Goal: Task Accomplishment & Management: Manage account settings

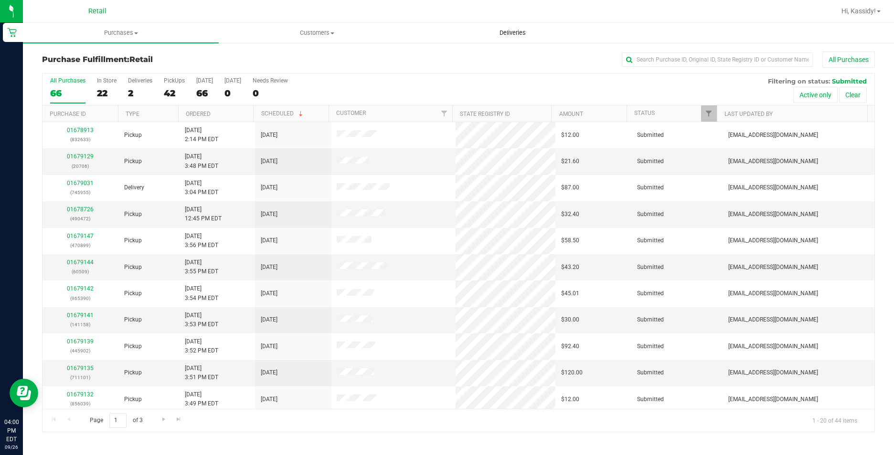
click at [523, 26] on uib-tab-heading "Deliveries" at bounding box center [512, 32] width 195 height 19
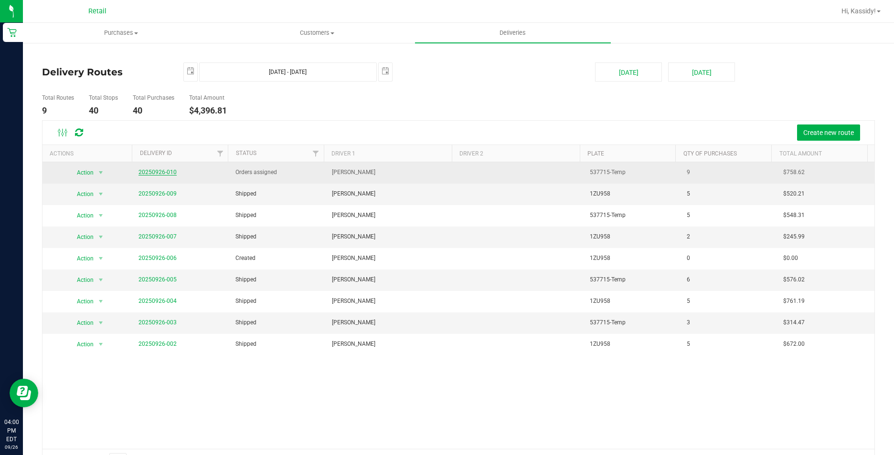
click at [166, 172] on link "20250926-010" at bounding box center [157, 172] width 38 height 7
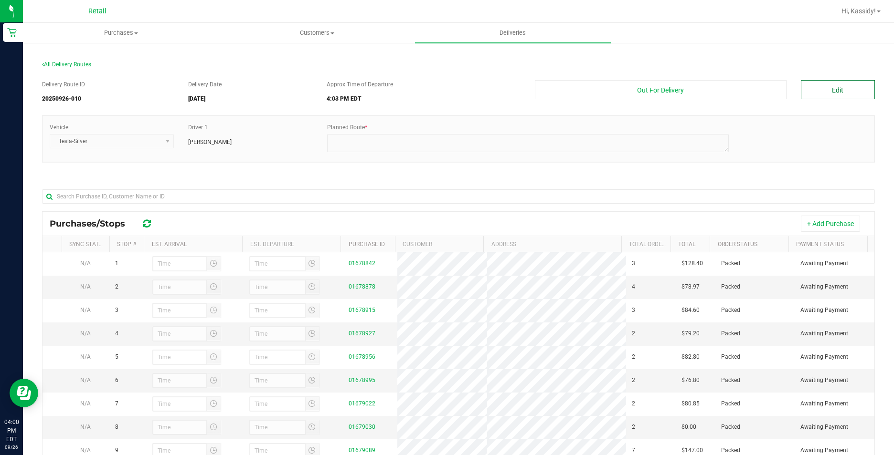
click at [807, 85] on button "Edit" at bounding box center [837, 89] width 74 height 19
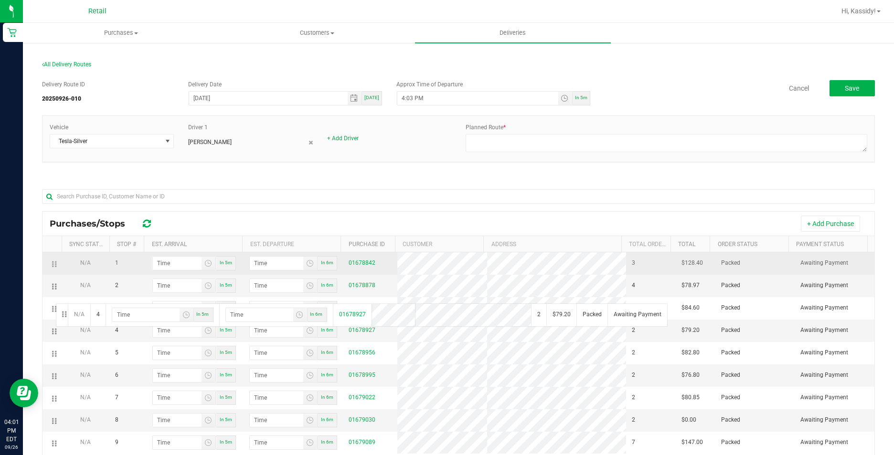
drag, startPoint x: 54, startPoint y: 325, endPoint x: 53, endPoint y: 269, distance: 55.4
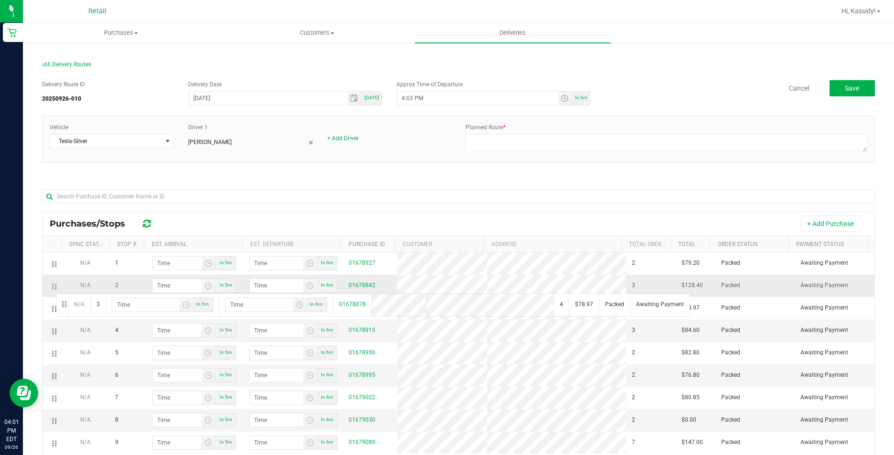
drag, startPoint x: 54, startPoint y: 314, endPoint x: 54, endPoint y: 291, distance: 23.4
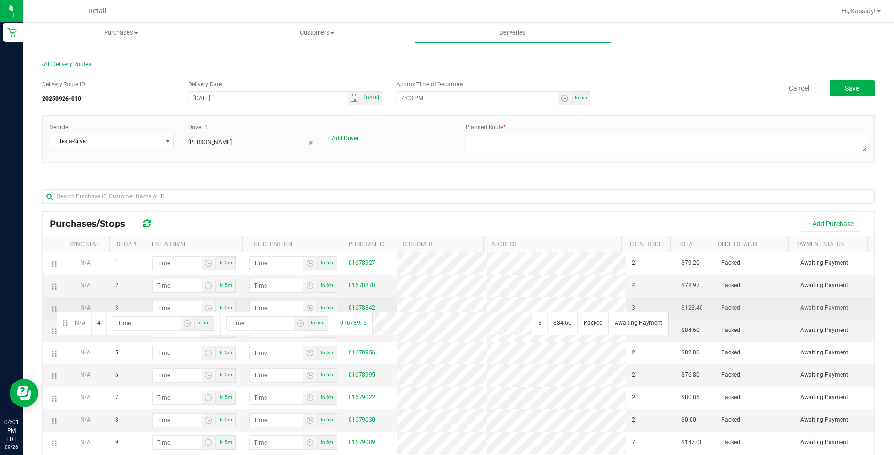
drag, startPoint x: 52, startPoint y: 325, endPoint x: 56, endPoint y: 309, distance: 16.3
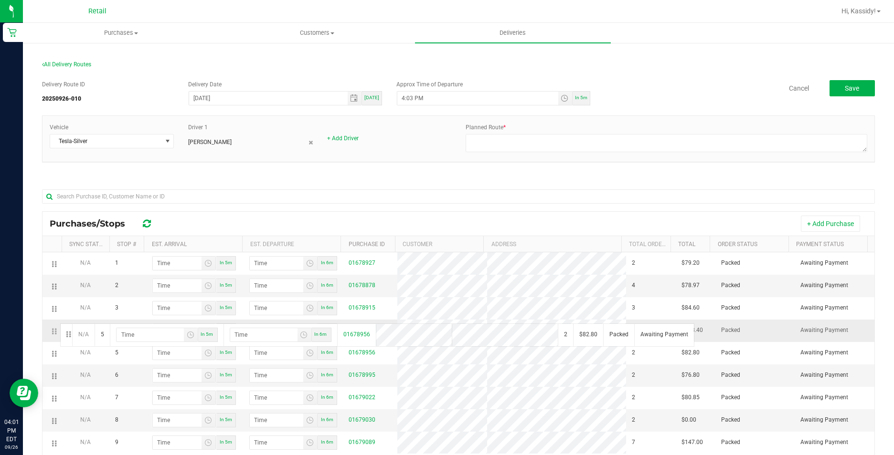
drag, startPoint x: 54, startPoint y: 358, endPoint x: 60, endPoint y: 320, distance: 38.6
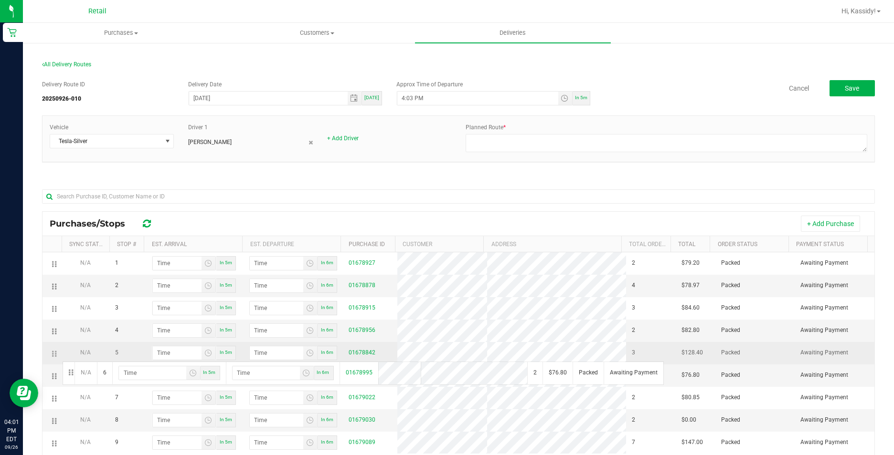
drag, startPoint x: 58, startPoint y: 380, endPoint x: 61, endPoint y: 359, distance: 21.2
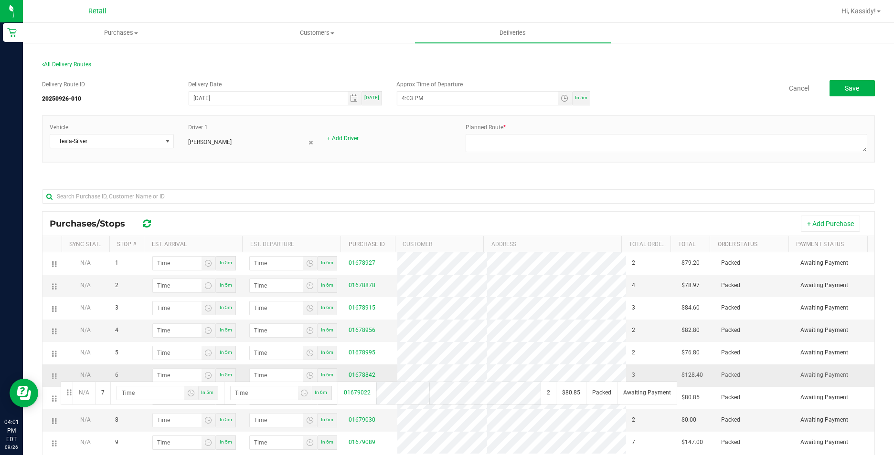
drag, startPoint x: 53, startPoint y: 404, endPoint x: 61, endPoint y: 375, distance: 29.5
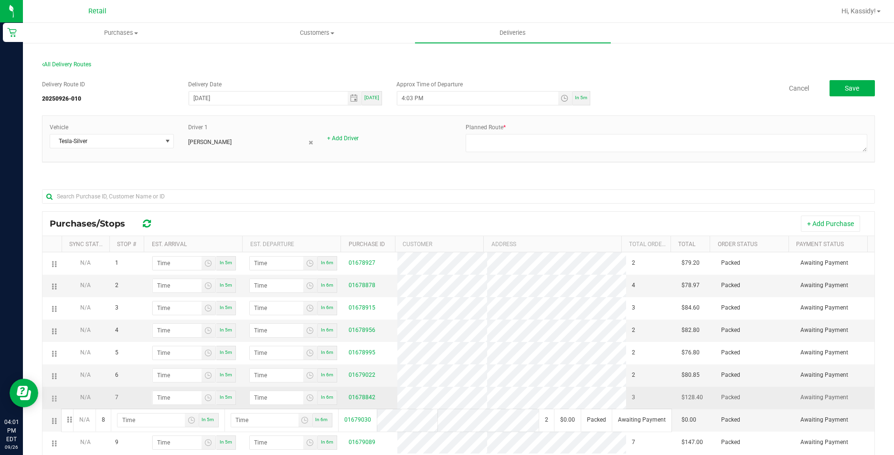
drag, startPoint x: 58, startPoint y: 428, endPoint x: 60, endPoint y: 406, distance: 22.5
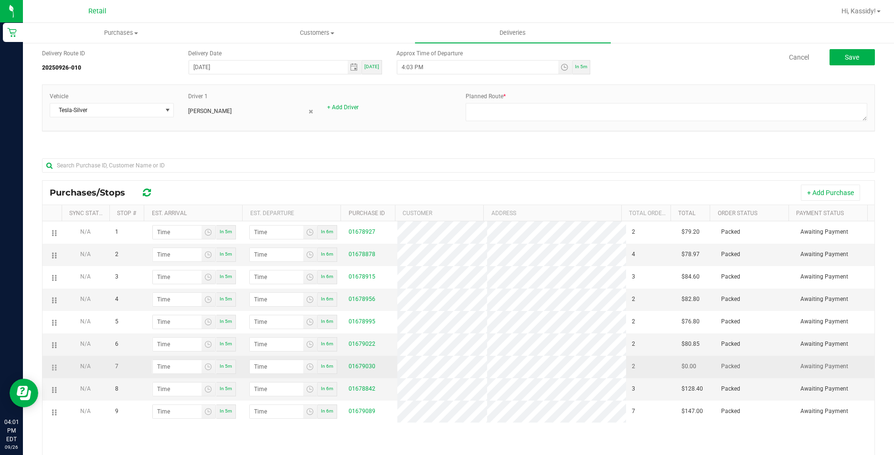
scroll to position [95, 0]
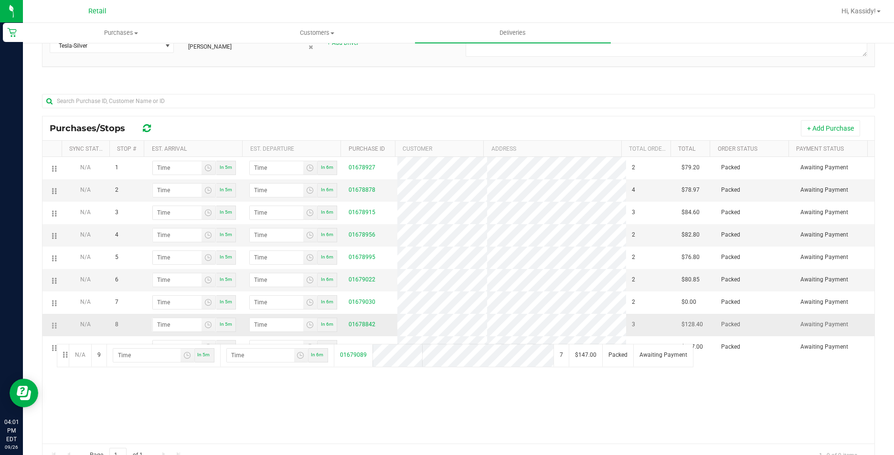
drag, startPoint x: 55, startPoint y: 355, endPoint x: 57, endPoint y: 337, distance: 18.2
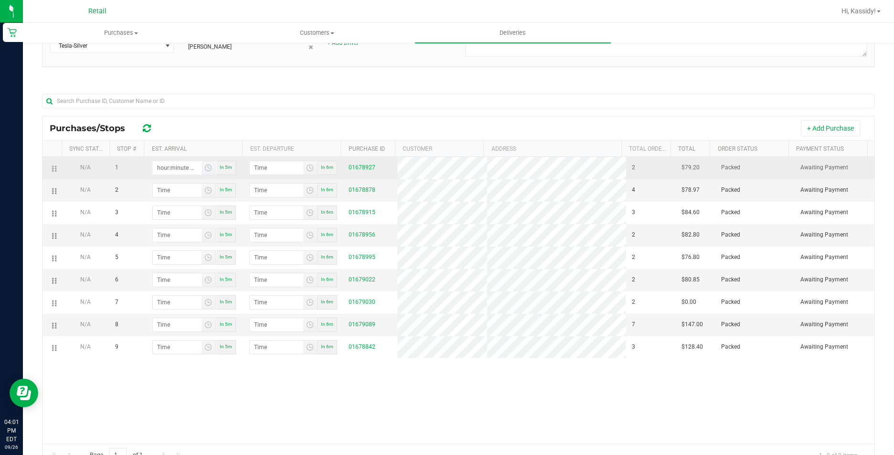
click at [169, 171] on input "hour:minute AM" at bounding box center [177, 167] width 49 height 13
type input "4:01 AM"
type input "4:02 AM"
type input "4:11 AM"
type input "4:12 AM"
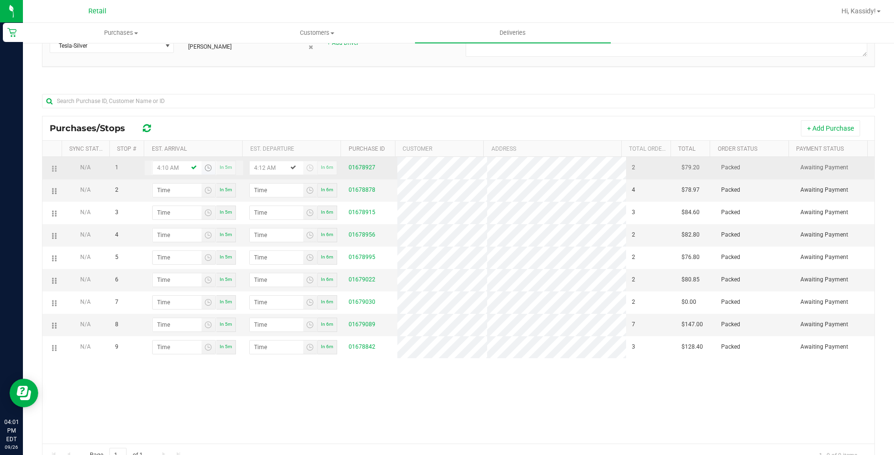
type input "4:10 PM"
type input "4:11 PM"
type input "4:10 PM"
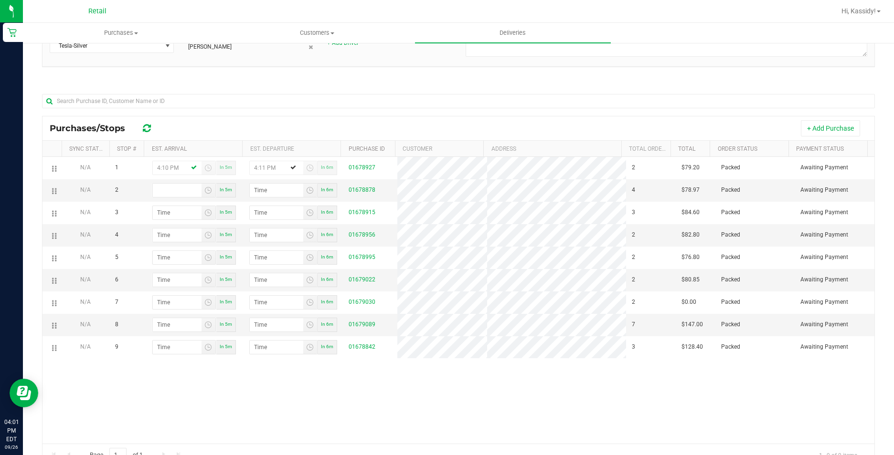
type input "hour:minute AM"
type input "4:02 AM"
type input "4:03 AM"
type input "4:27 AM"
type input "4:28 AM"
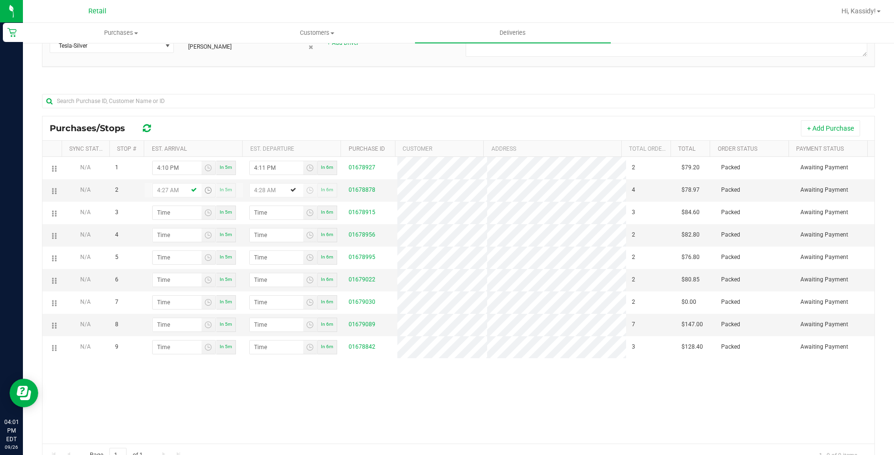
type input "4:27 PM"
type input "4:28 PM"
type input "4:27 PM"
type input "hour:minute AM"
type input "4:04 AM"
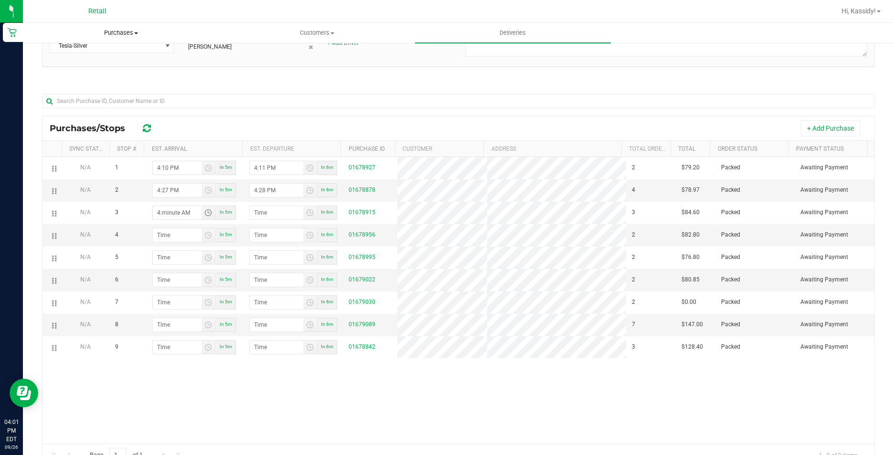
type input "4:05 AM"
type input "4:43 AM"
type input "4:44 AM"
type input "4:43 PM"
type input "4:44 PM"
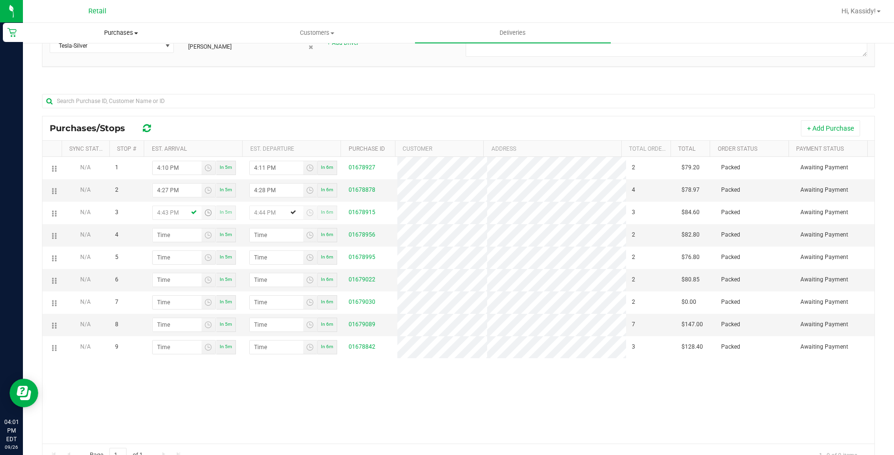
type input "4:43 PM"
type input "hour:minute AM"
type input "4:05 AM"
type input "4:06 AM"
type input "4:52 AM"
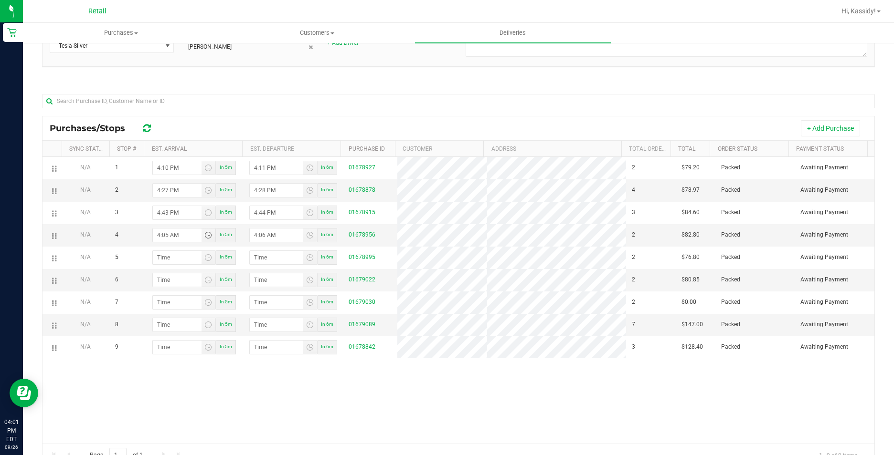
type input "4:53 AM"
type input "4:52 PM"
type input "4:53 PM"
type input "4:52 PM"
type input "hour:minute AM"
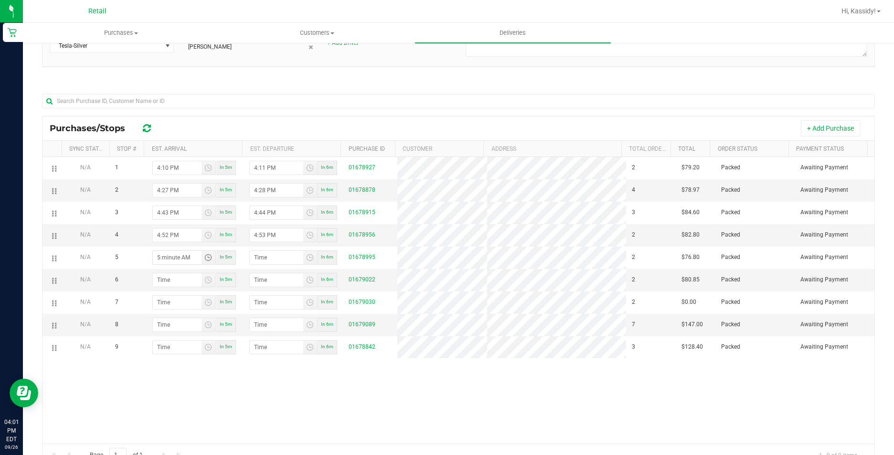
type input "5:01 AM"
type input "5:02 AM"
type input "5:12 AM"
type input "5:13 AM"
type input "5:12 PM"
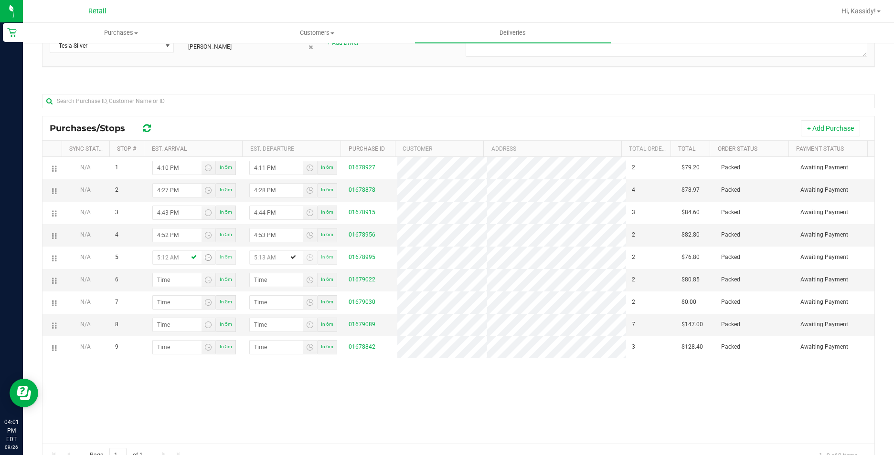
type input "5:13 PM"
type input "5:12 PM"
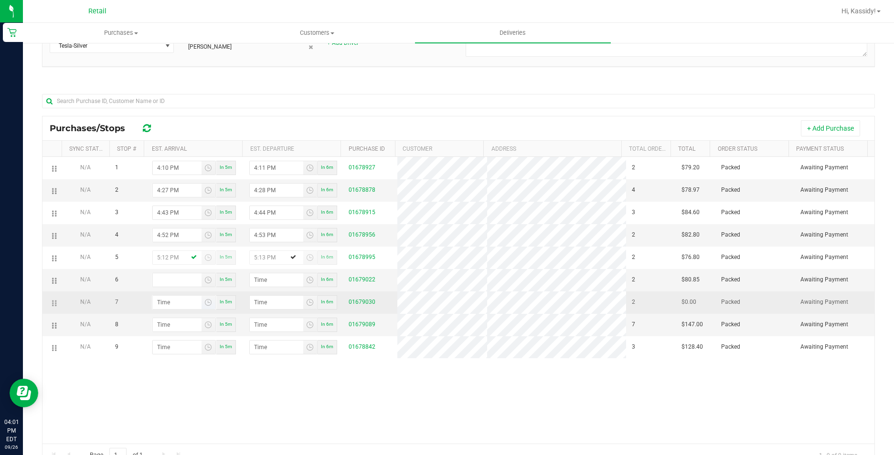
type input "hour:minute AM"
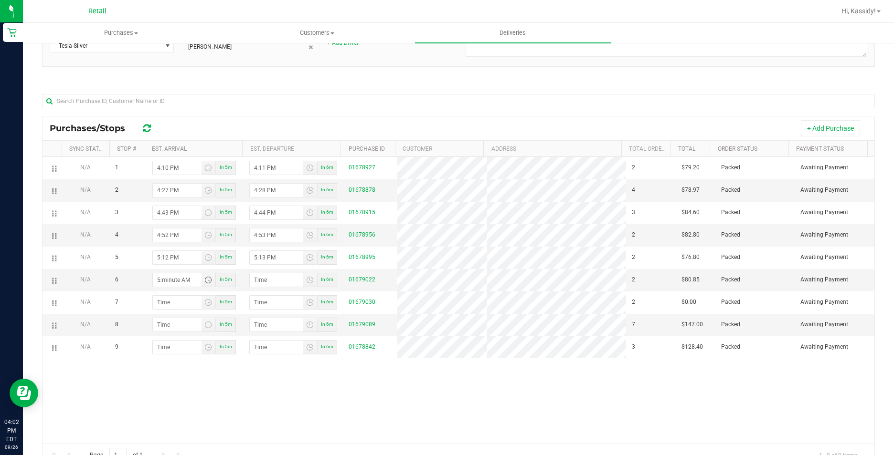
type input "5:02 AM"
type input "5:03 AM"
type input "5:29 AM"
type input "5:30 AM"
type input "5:29 PM"
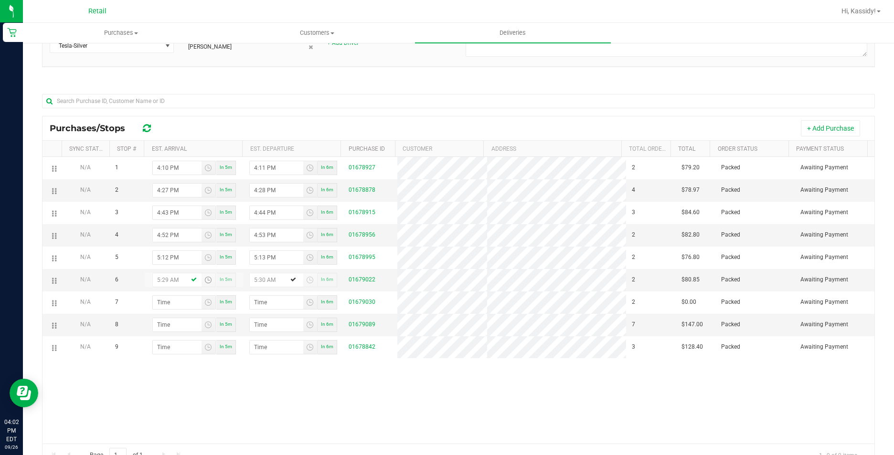
type input "5:30 PM"
type input "5:29 PM"
type input "hour:minute AM"
type input "5:04 AM"
type input "5:05 AM"
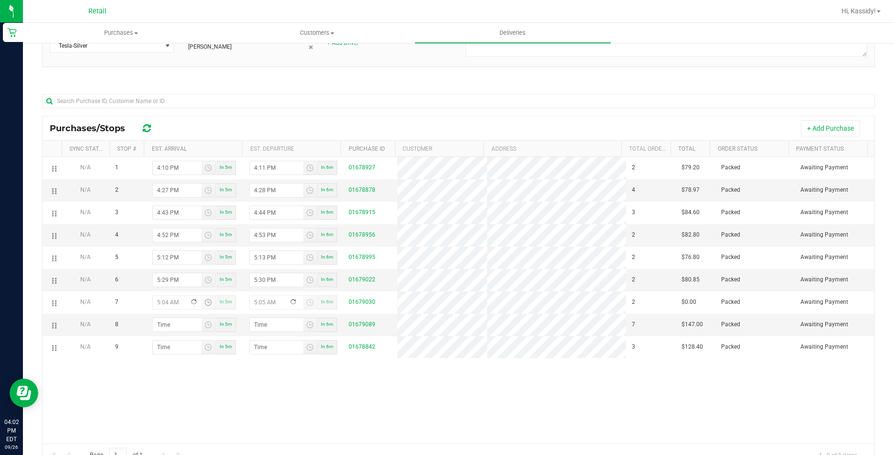
type input "5:40 AM"
type input "5:41 AM"
type input "5:40 PM"
type input "5:41 PM"
type input "5:40 PM"
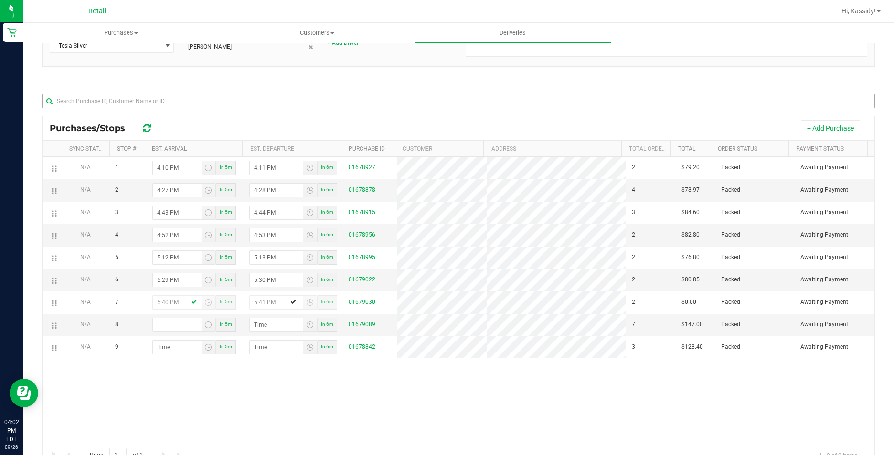
type input "hour:minute AM"
type input "5:04 AM"
type input "5:05 AM"
type input "5:47 AM"
type input "5:48 AM"
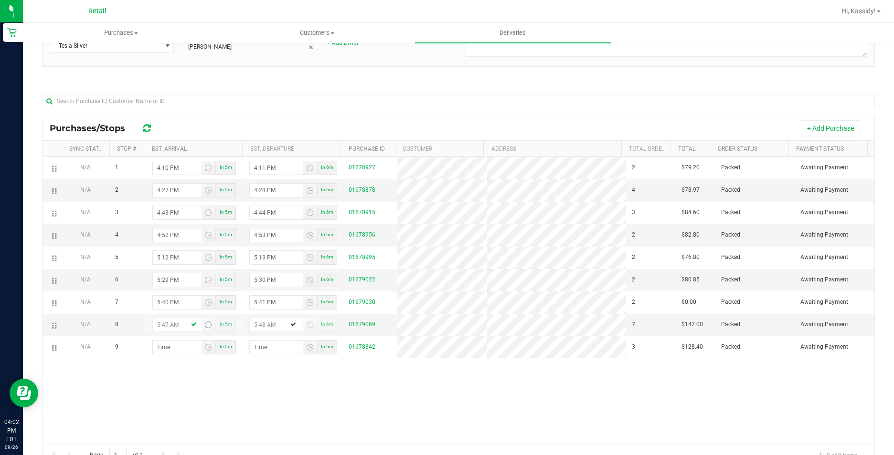
type input "5:47 PM"
type input "5:48 PM"
type input "5:47 PM"
type input "hour:minute AM"
type input "6:00 AM"
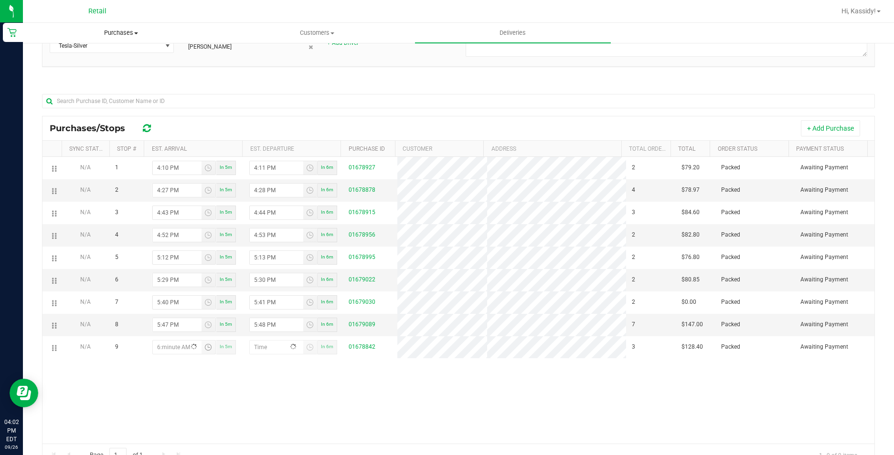
type input "6:01 AM"
type input "6:02 AM"
type input "6:03 AM"
type input "6:02 PM"
type input "6:03 PM"
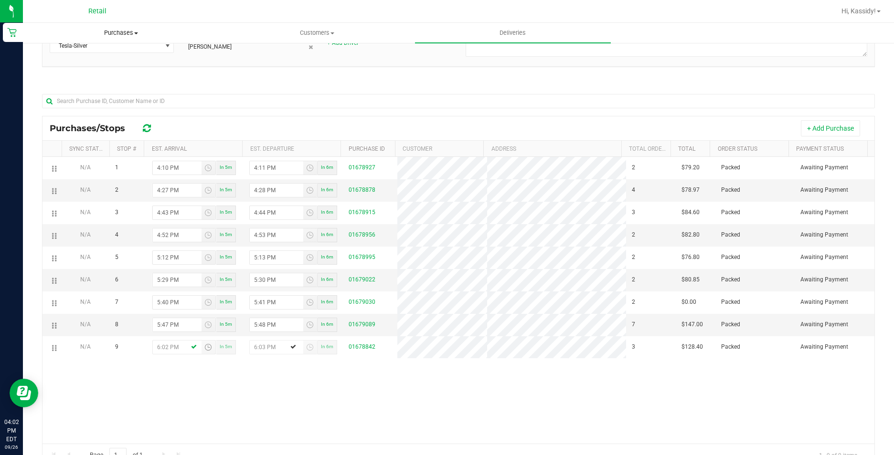
type input "6:02 PM"
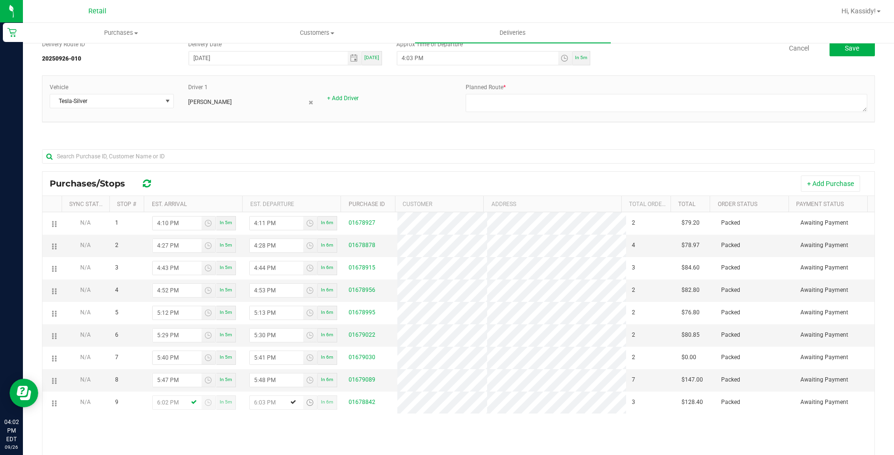
scroll to position [0, 0]
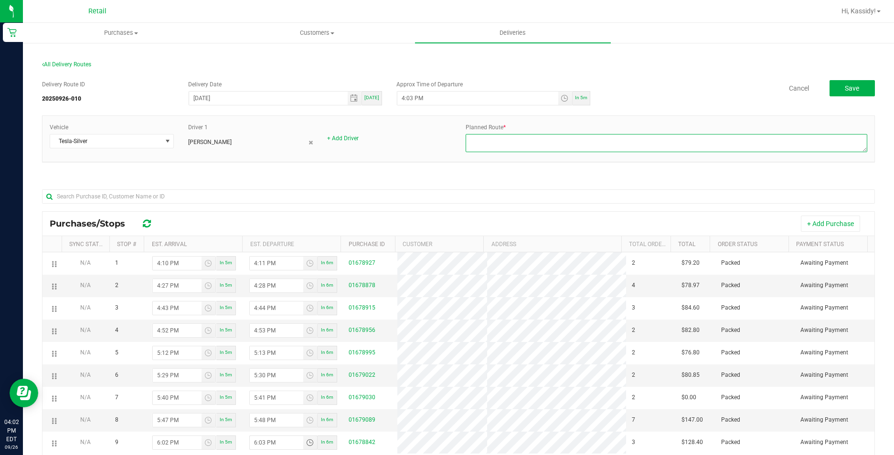
click at [526, 143] on textarea at bounding box center [665, 143] width 401 height 18
type textarea "Onfleet"
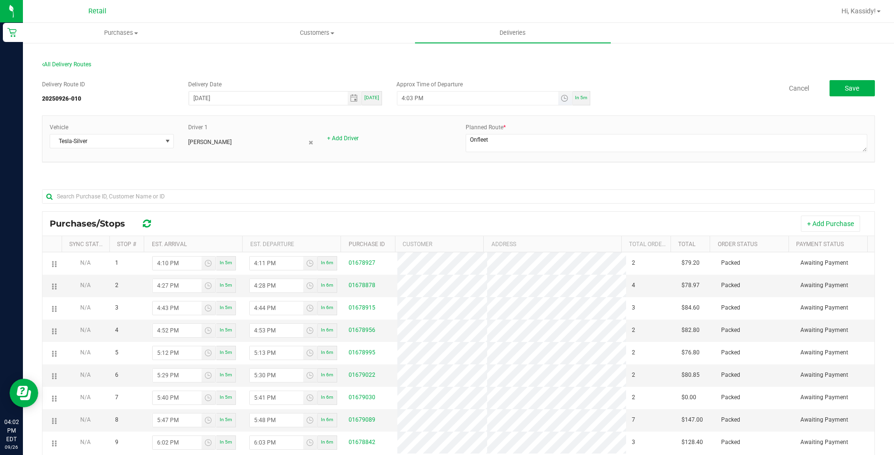
click at [405, 95] on input "4:03 PM" at bounding box center [477, 98] width 161 height 13
type input "4:05 PM"
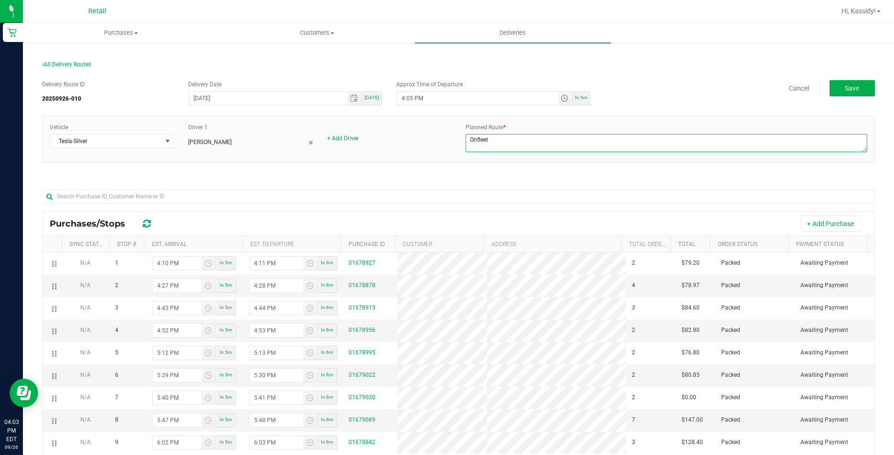
click at [634, 141] on textarea at bounding box center [665, 143] width 401 height 18
type textarea "Onfleet 926010"
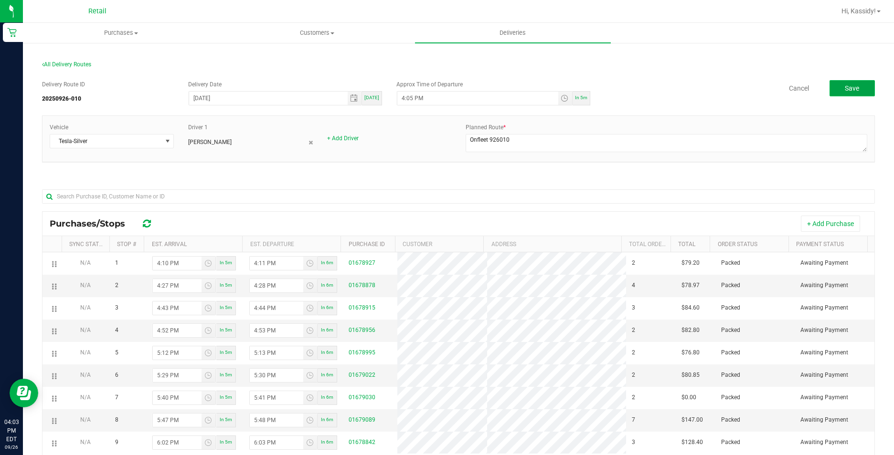
click at [831, 88] on button "Save" at bounding box center [851, 88] width 45 height 16
